Goal: Task Accomplishment & Management: Use online tool/utility

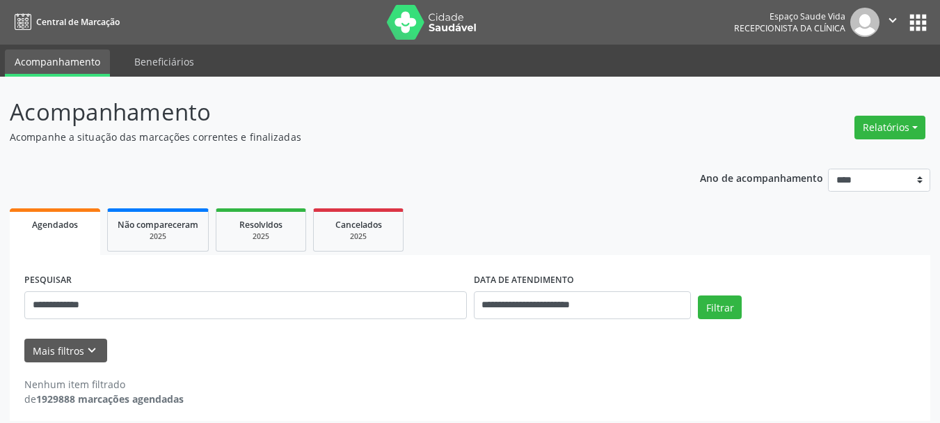
click at [890, 120] on button "Relatórios" at bounding box center [890, 128] width 71 height 24
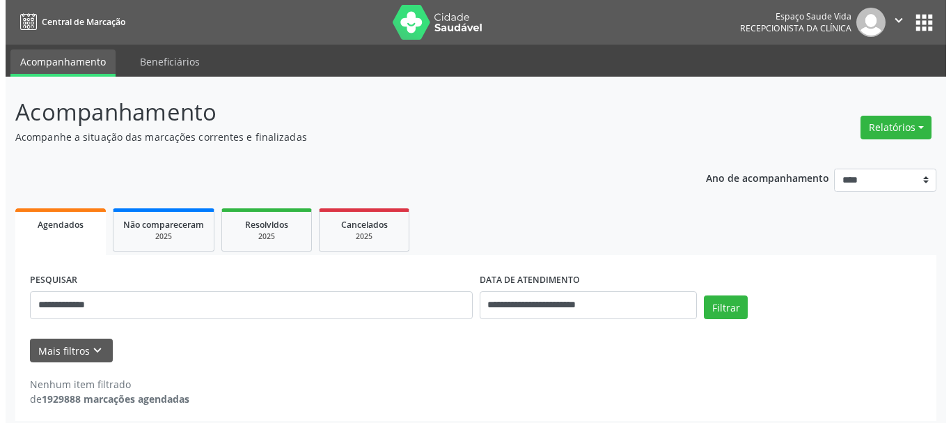
scroll to position [8, 0]
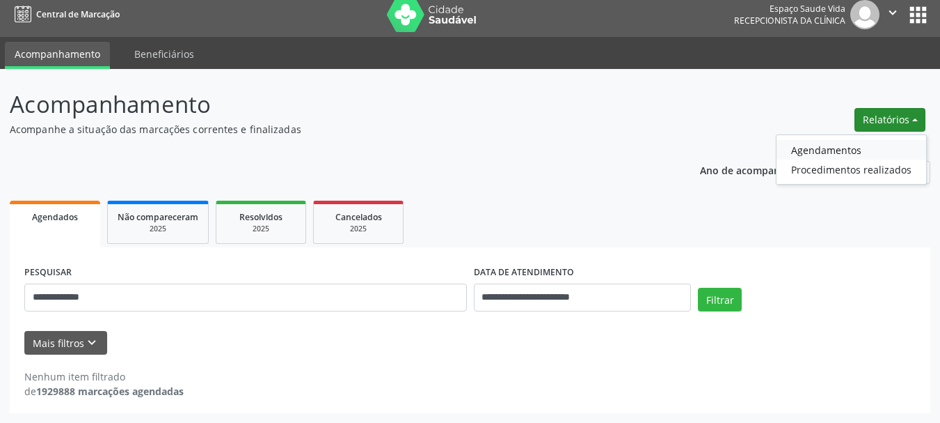
click at [854, 148] on link "Agendamentos" at bounding box center [852, 149] width 150 height 19
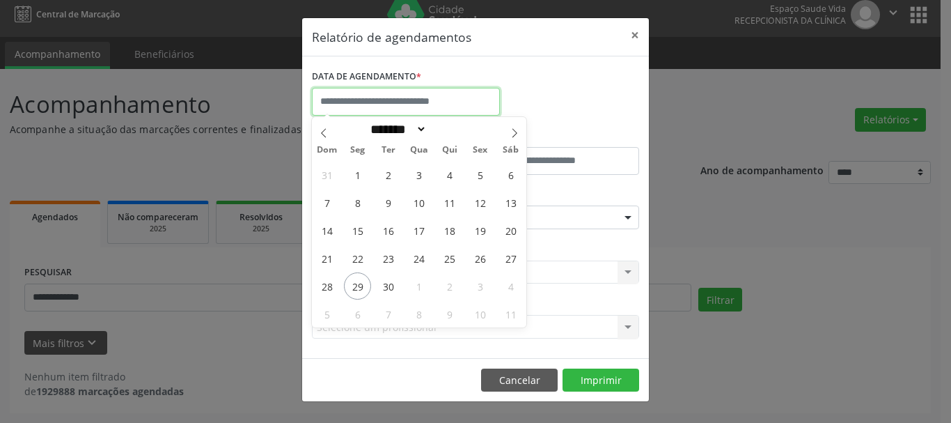
click at [456, 100] on input "text" at bounding box center [406, 102] width 188 height 28
click at [355, 292] on span "29" at bounding box center [357, 285] width 27 height 27
type input "**********"
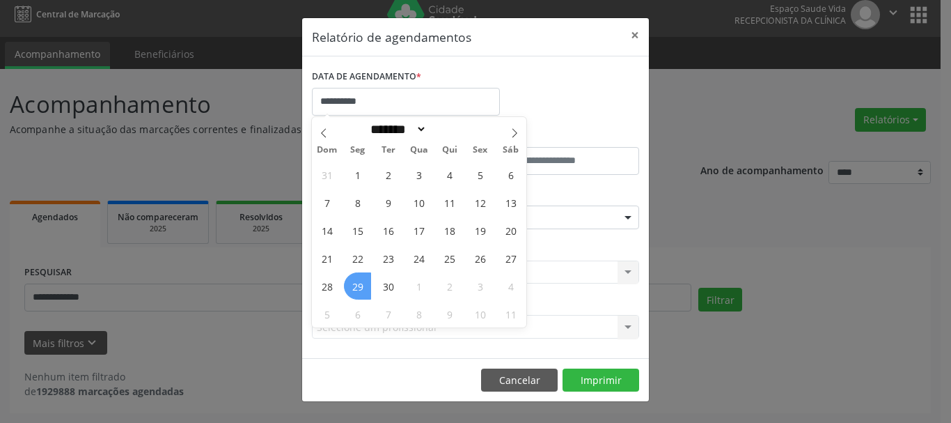
click at [355, 292] on span "29" at bounding box center [357, 285] width 27 height 27
click at [355, 292] on div "CLÍNICA * Selecione uma clínica Nenhum resultado encontrado para: " " Não há ne…" at bounding box center [475, 266] width 334 height 54
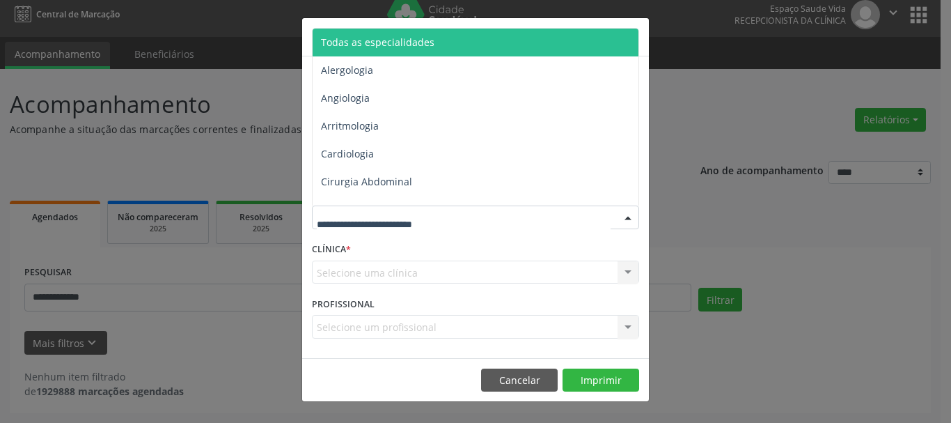
click at [476, 221] on div at bounding box center [475, 217] width 327 height 24
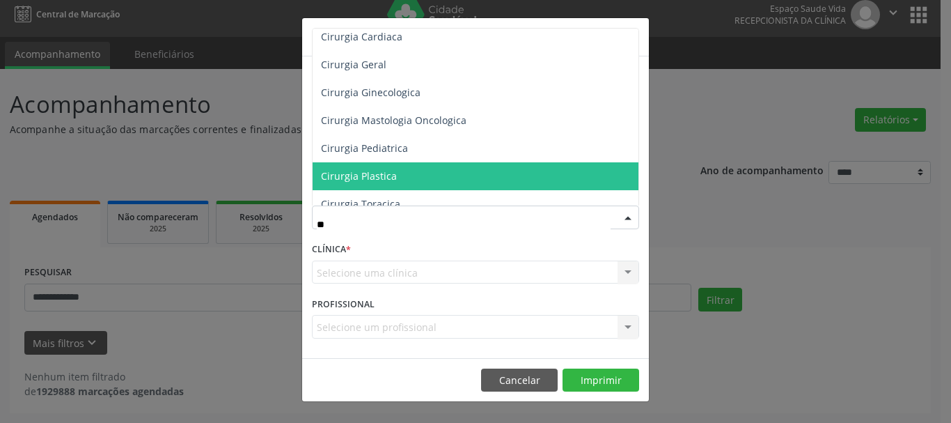
scroll to position [0, 0]
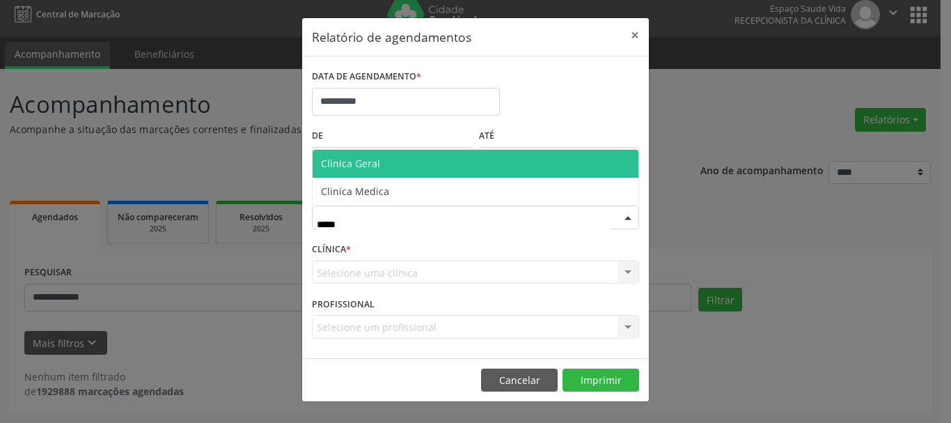
type input "******"
click at [354, 170] on span "Clinica Geral" at bounding box center [350, 163] width 59 height 13
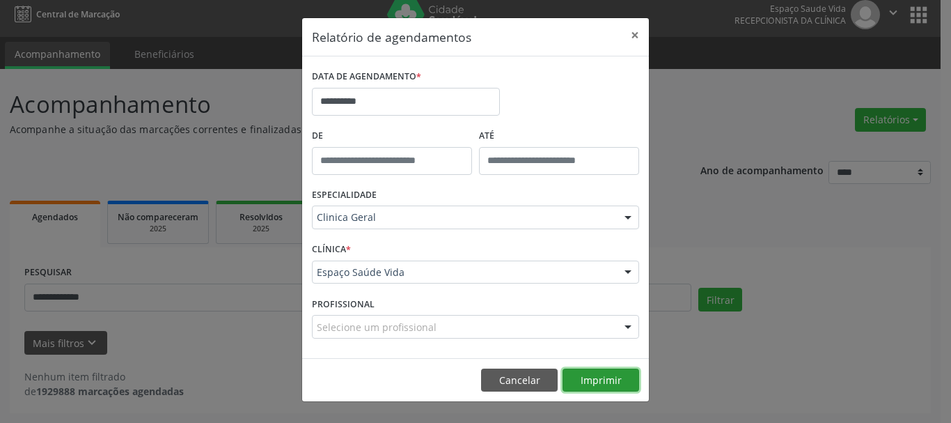
click at [603, 381] on button "Imprimir" at bounding box center [600, 380] width 77 height 24
click at [636, 32] on button "×" at bounding box center [635, 35] width 28 height 34
